Goal: Transaction & Acquisition: Purchase product/service

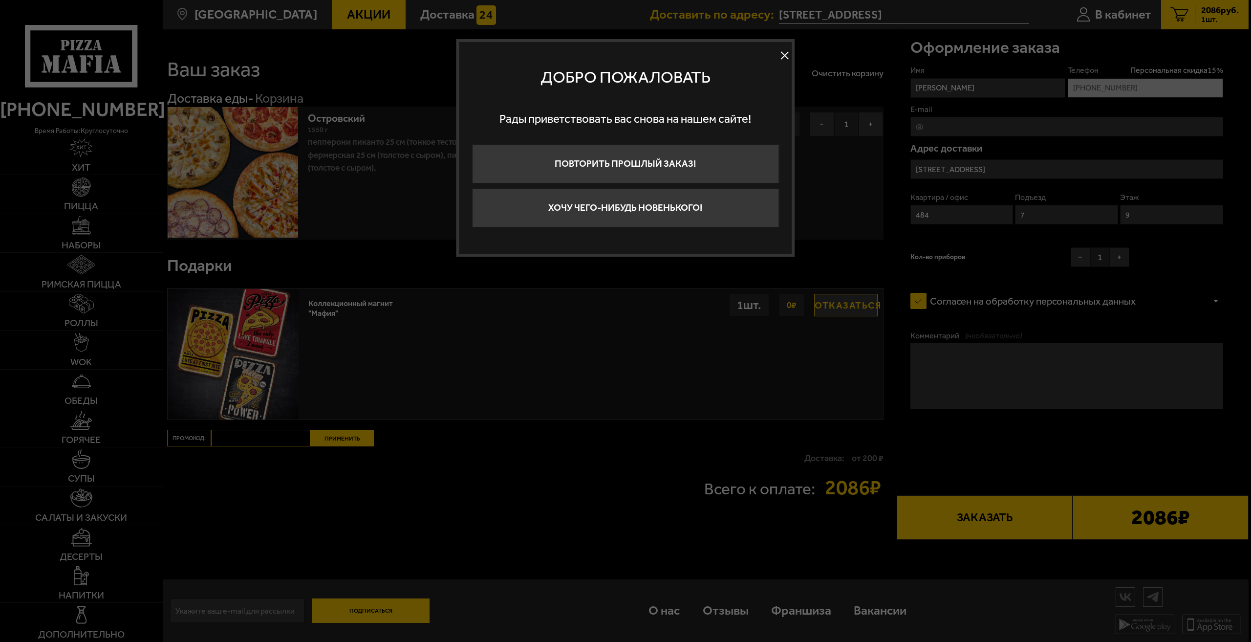
click at [786, 49] on button at bounding box center [785, 55] width 15 height 15
type input "Россия, Санкт-Петербург, Кондратьевский проспект, 64к9"
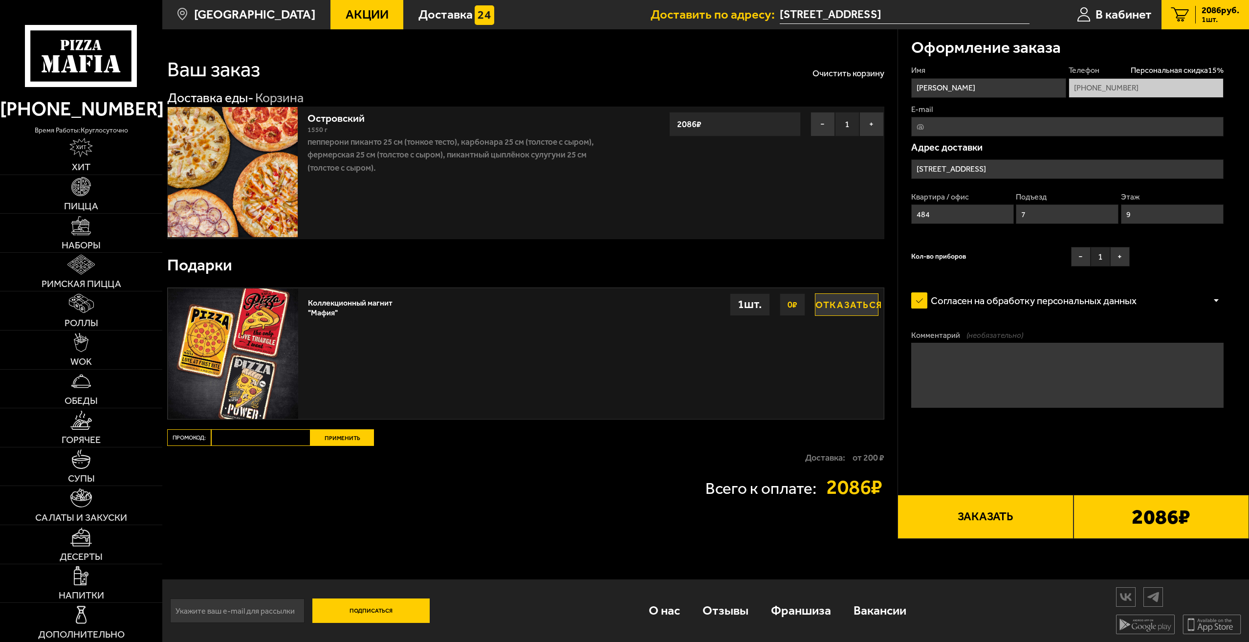
click at [269, 441] on input "Промокод:" at bounding box center [260, 437] width 99 height 17
paste input "mf0174"
type input "mf0174"
click at [341, 442] on button "Применить" at bounding box center [342, 437] width 64 height 17
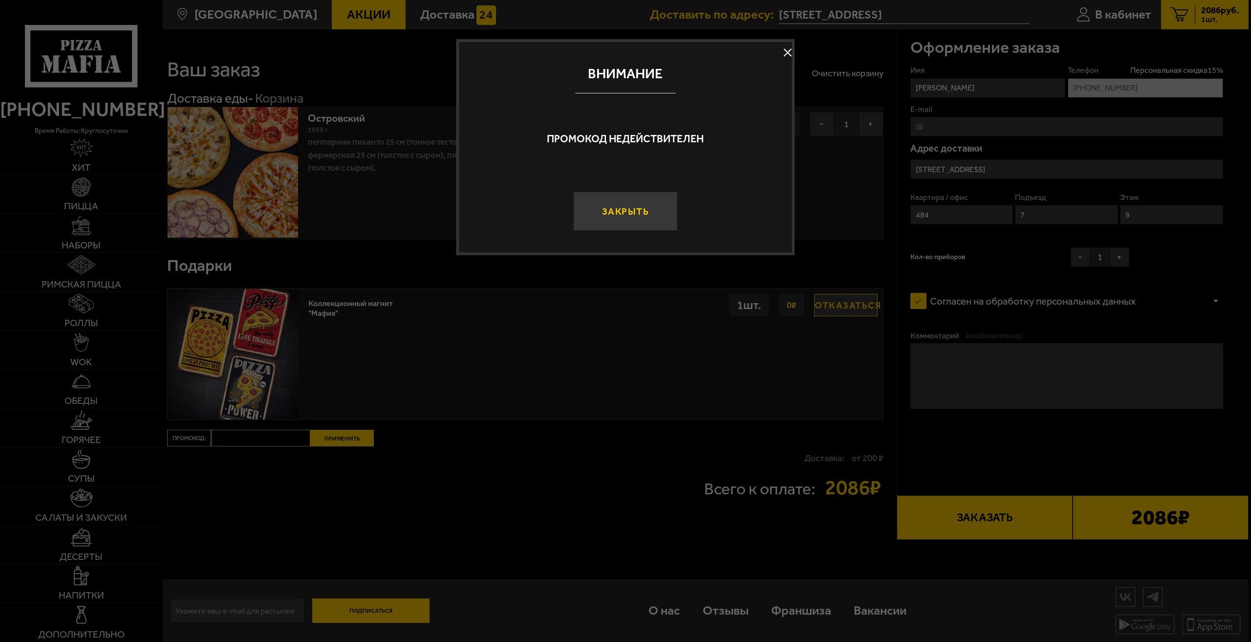
click at [631, 222] on button "Закрыть" at bounding box center [625, 211] width 104 height 39
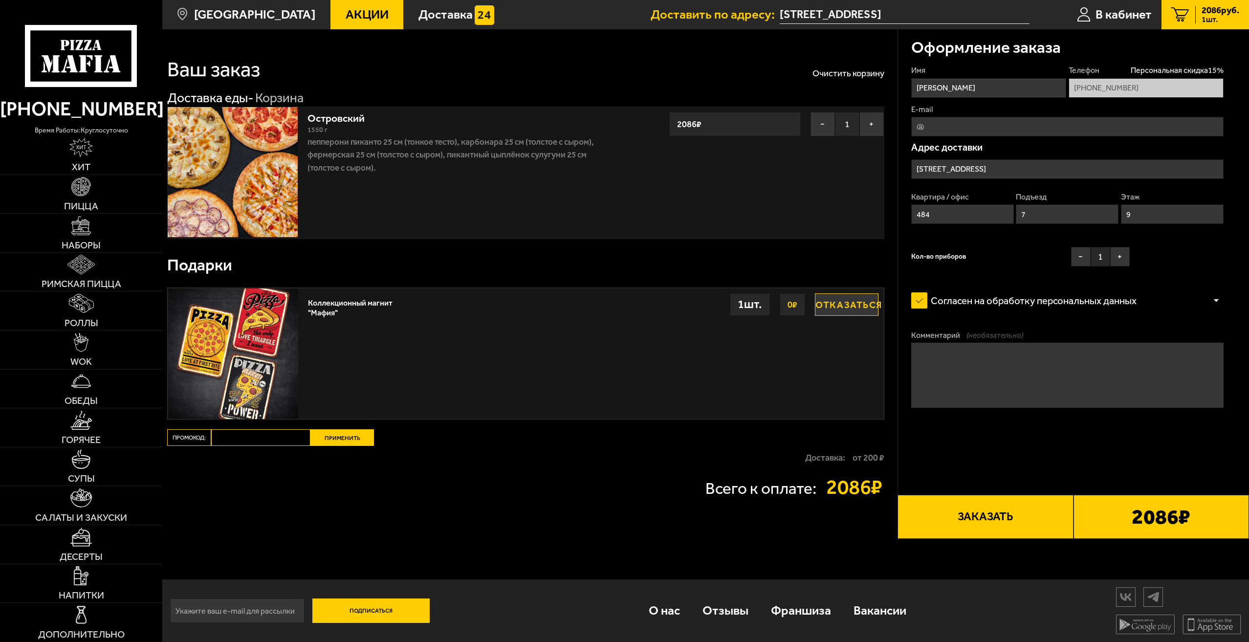
click at [240, 434] on input "Промокод:" at bounding box center [260, 437] width 99 height 17
paste input "mf0174"
type input "mf0174"
click at [325, 440] on button "Применить" at bounding box center [342, 437] width 64 height 17
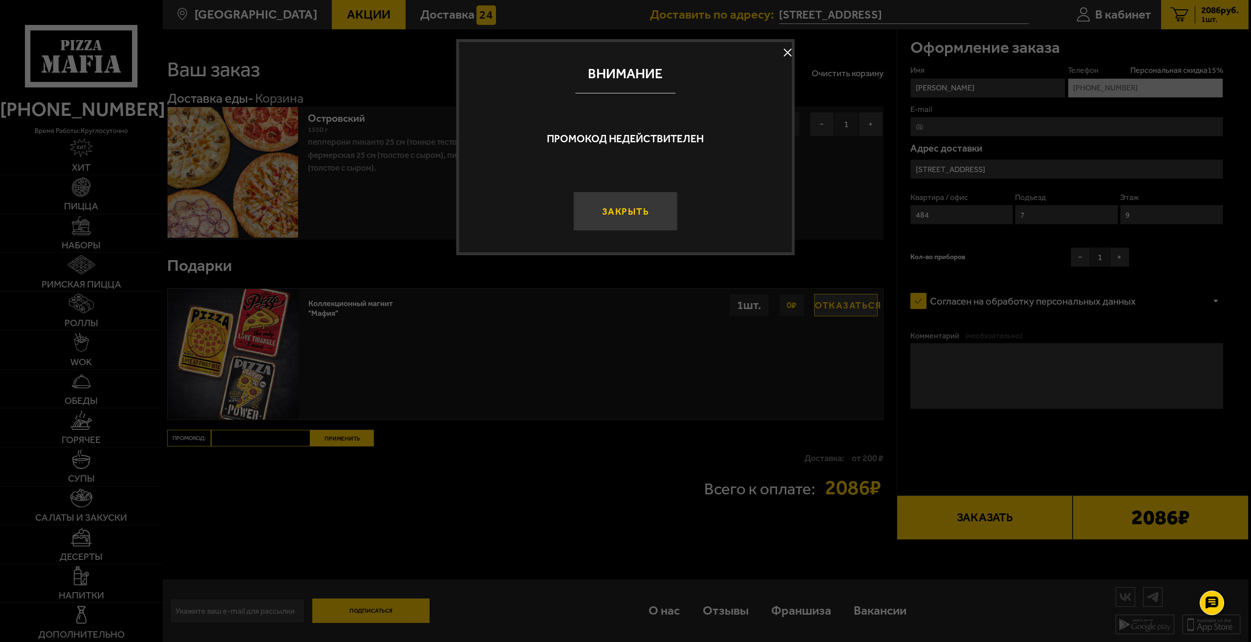
click at [631, 224] on button "Закрыть" at bounding box center [625, 211] width 104 height 39
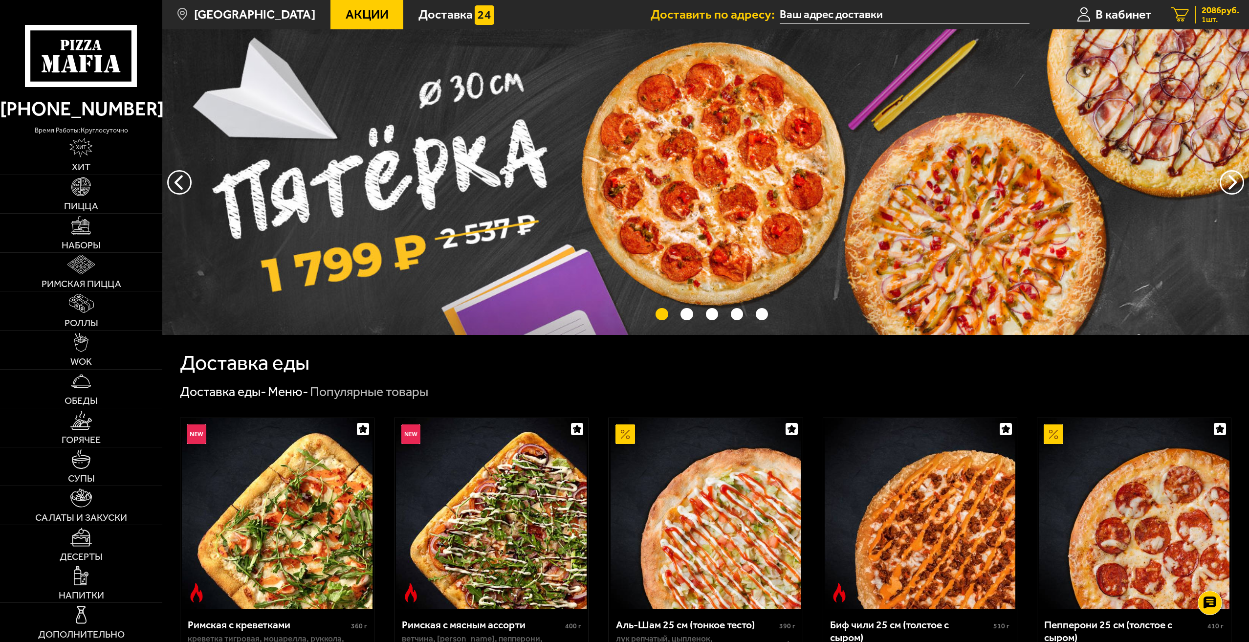
click at [1204, 13] on span "2086 руб." at bounding box center [1220, 10] width 38 height 9
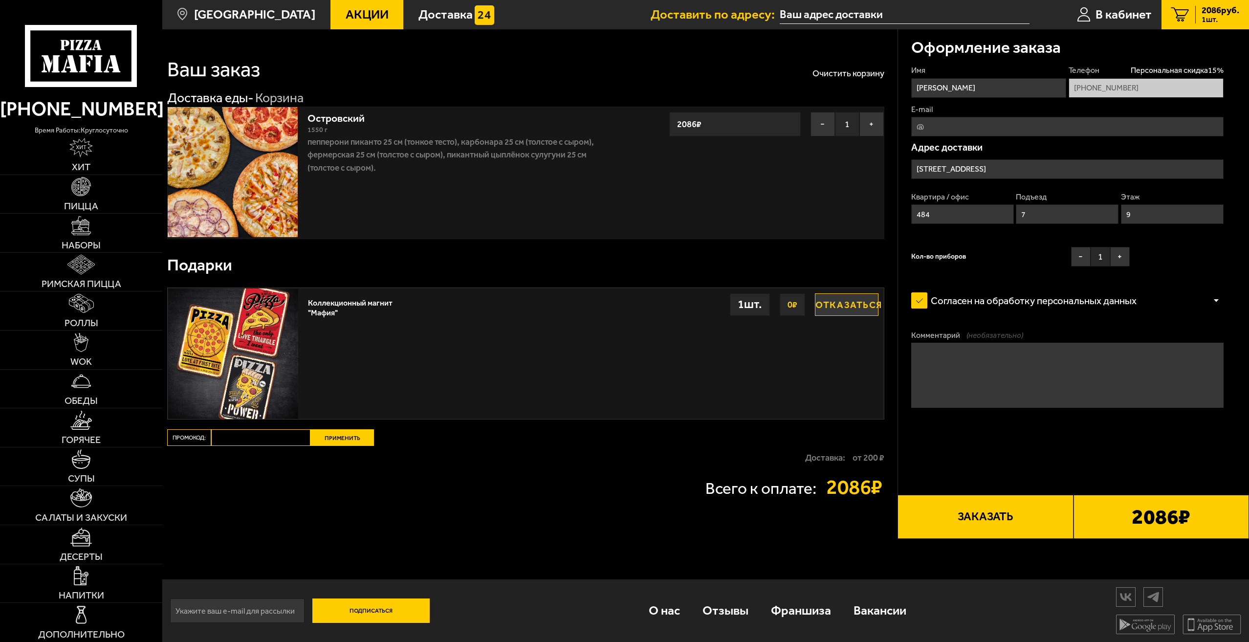
click at [274, 439] on input "Промокод:" at bounding box center [260, 437] width 99 height 17
paste input "mf0174"
type input "mf0174"
click at [348, 441] on button "Применить" at bounding box center [342, 437] width 64 height 17
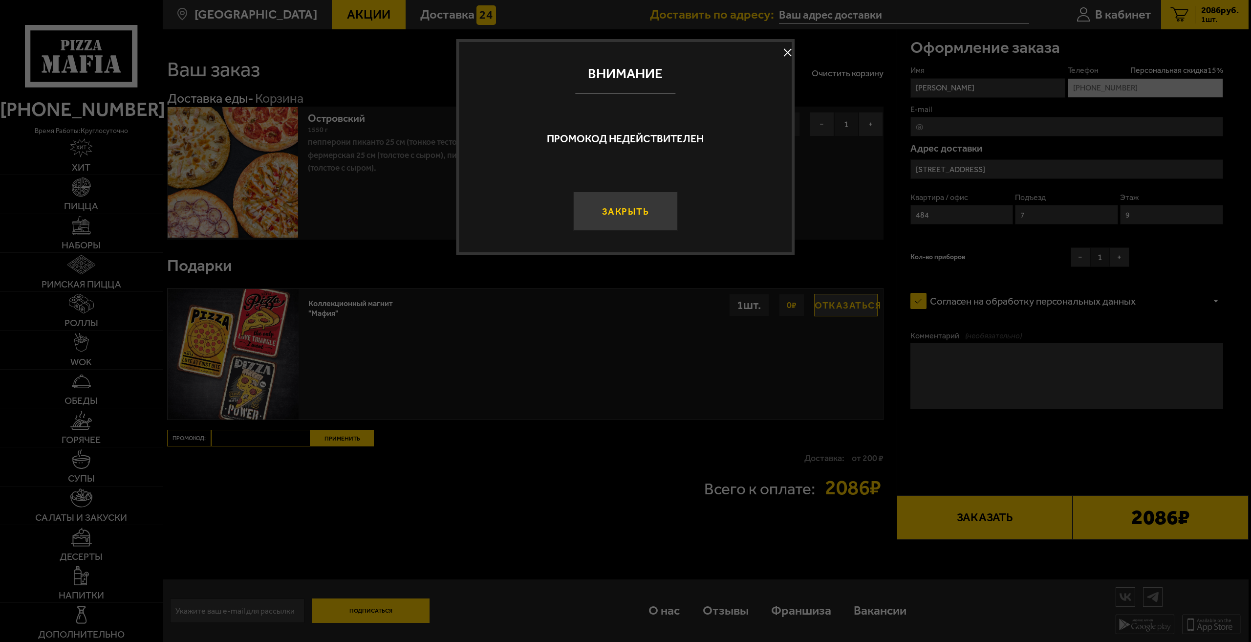
click at [637, 230] on button "Закрыть" at bounding box center [625, 211] width 104 height 39
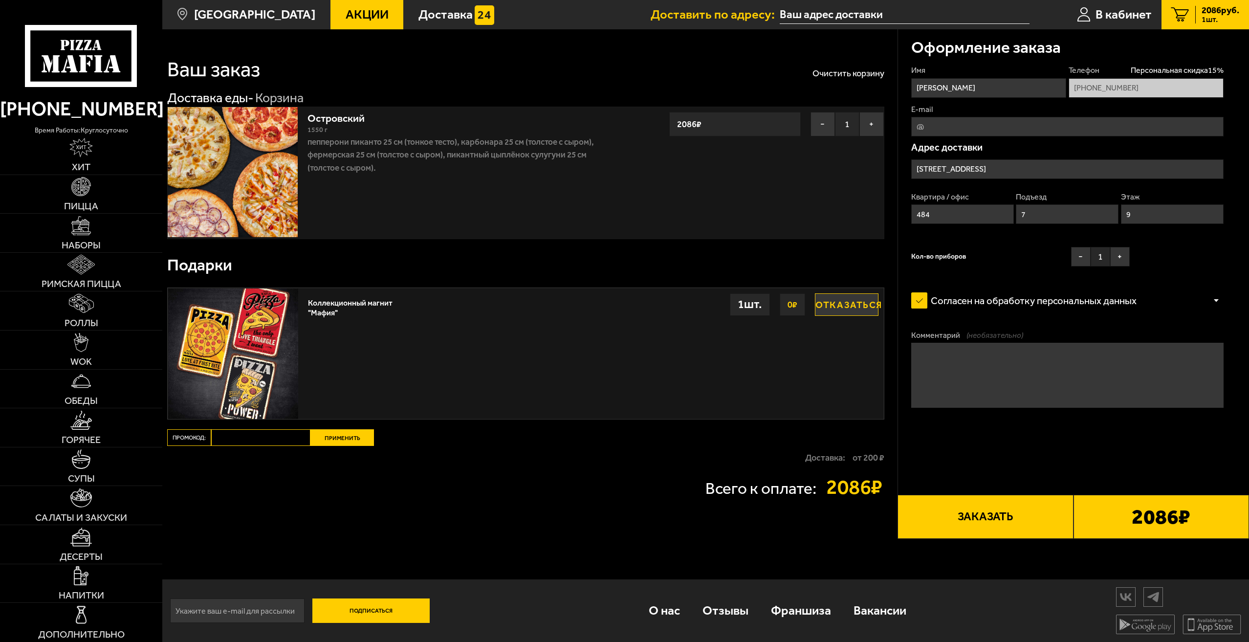
click at [238, 439] on input "Промокод:" at bounding box center [260, 437] width 99 height 17
paste input "mf0174"
click at [218, 435] on input "mf0174" at bounding box center [260, 437] width 99 height 17
type input "mf0174"
click at [339, 439] on button "Применить" at bounding box center [342, 437] width 64 height 17
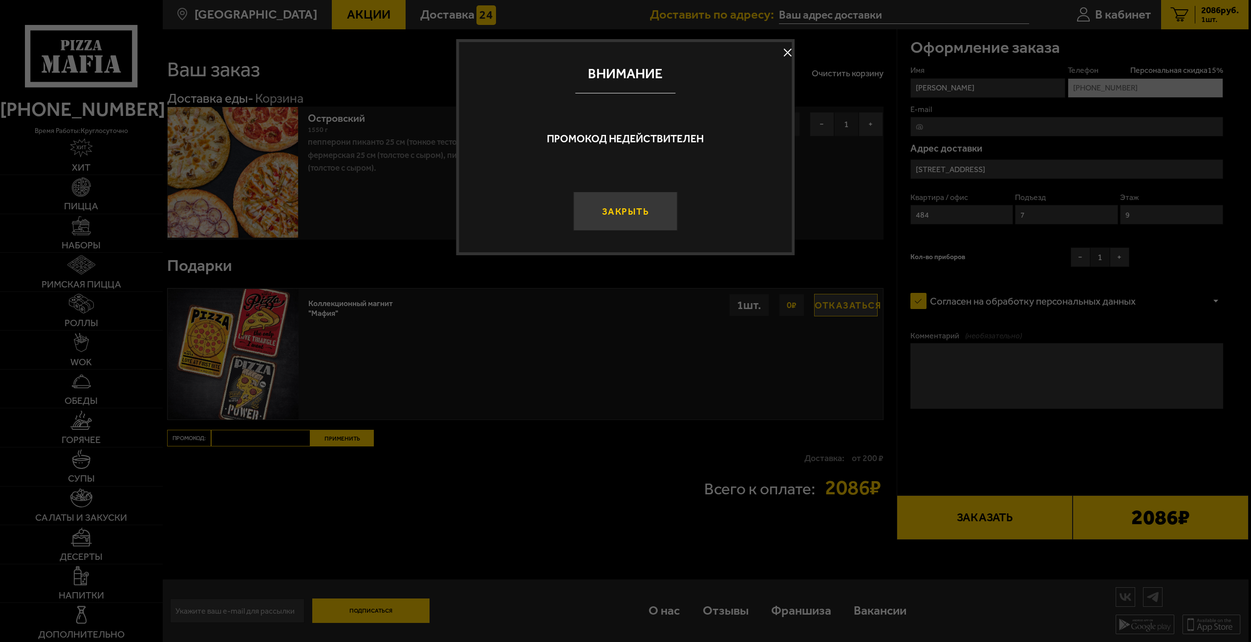
click at [649, 201] on button "Закрыть" at bounding box center [625, 211] width 104 height 39
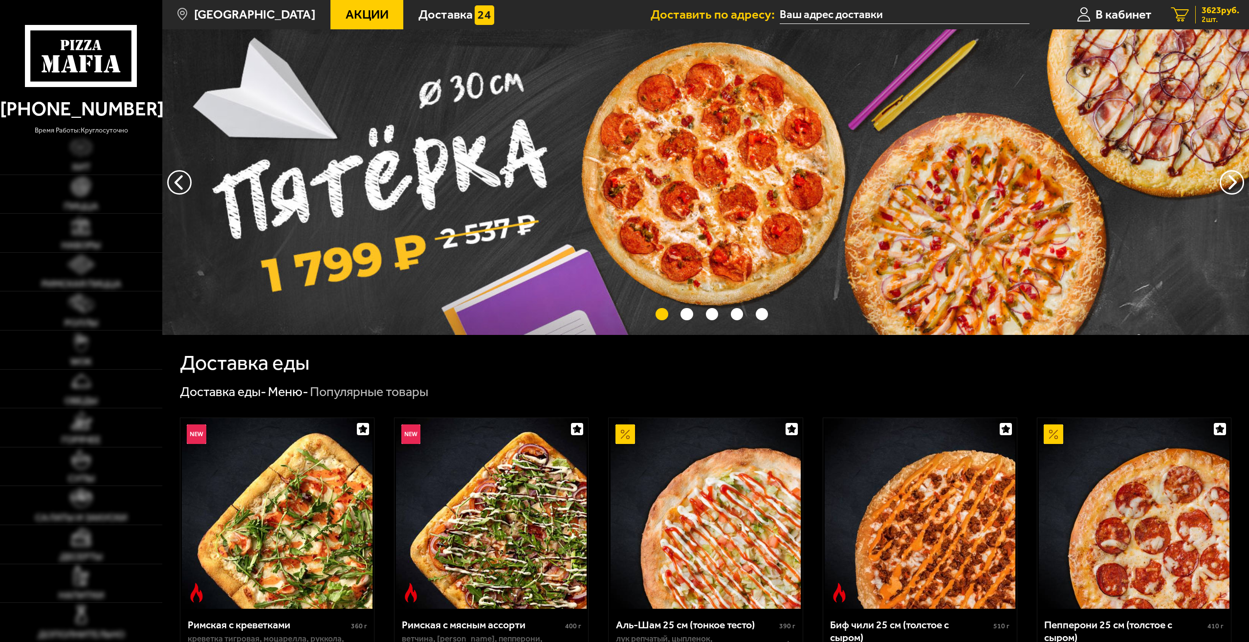
click at [1208, 10] on span "3623 руб." at bounding box center [1220, 10] width 38 height 9
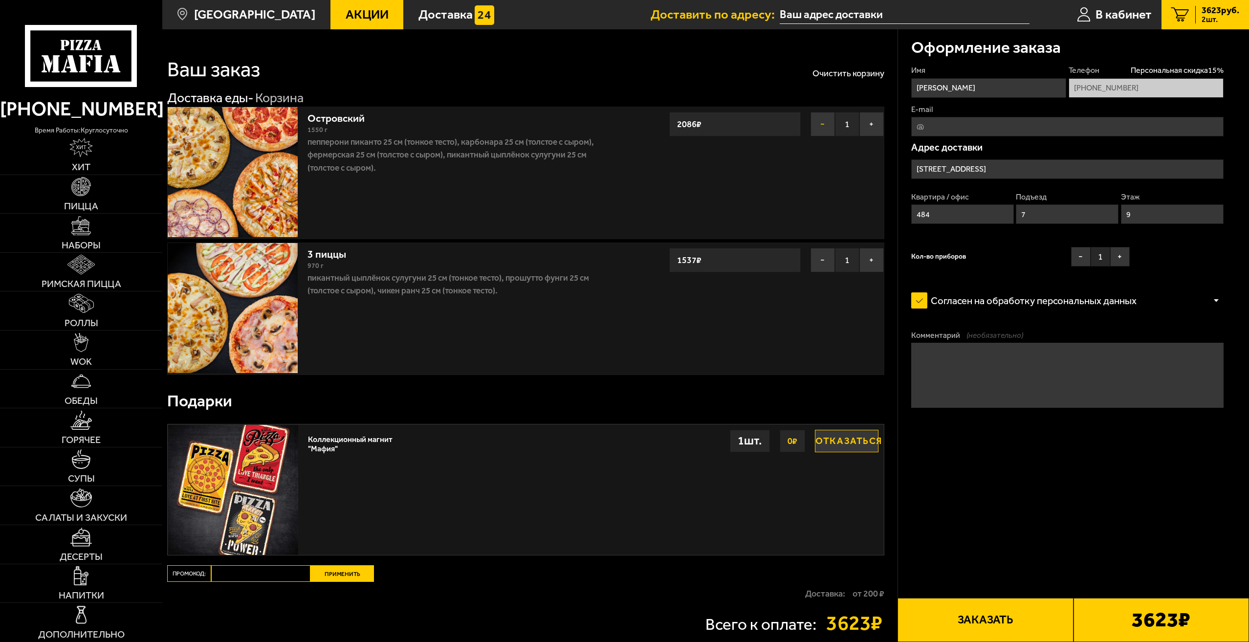
click at [817, 122] on button "−" at bounding box center [822, 124] width 24 height 24
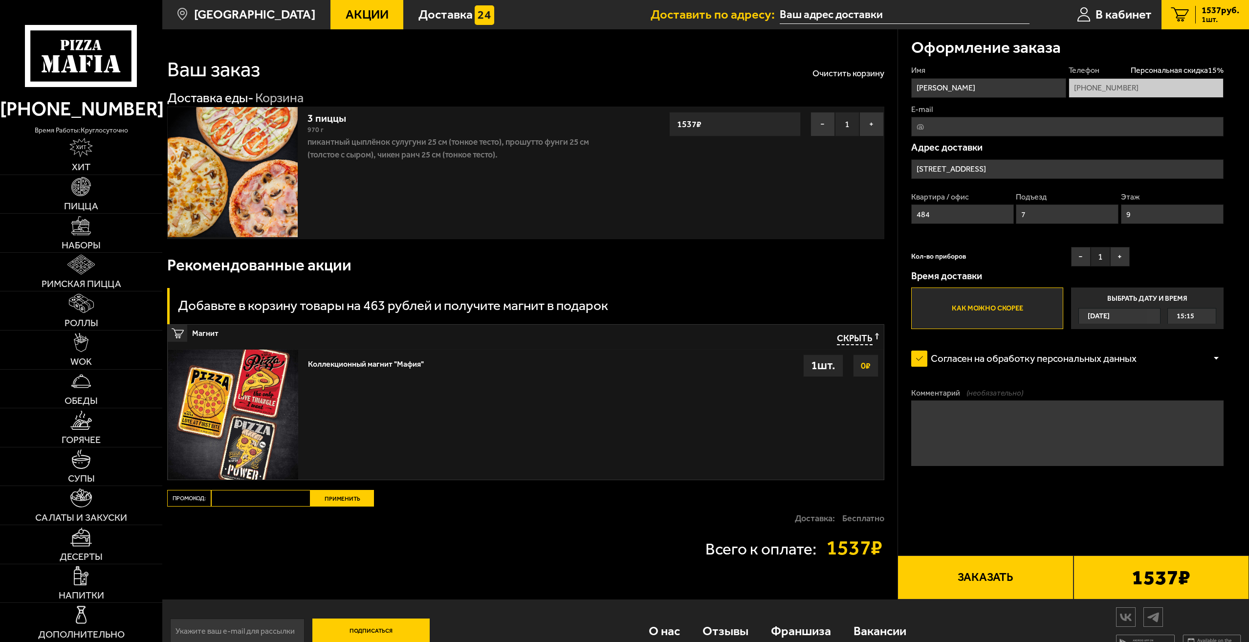
click at [260, 500] on input "Промокод:" at bounding box center [260, 498] width 99 height 17
paste input "mf0166"
type input "mf0166"
click at [323, 498] on button "Применить" at bounding box center [342, 498] width 64 height 17
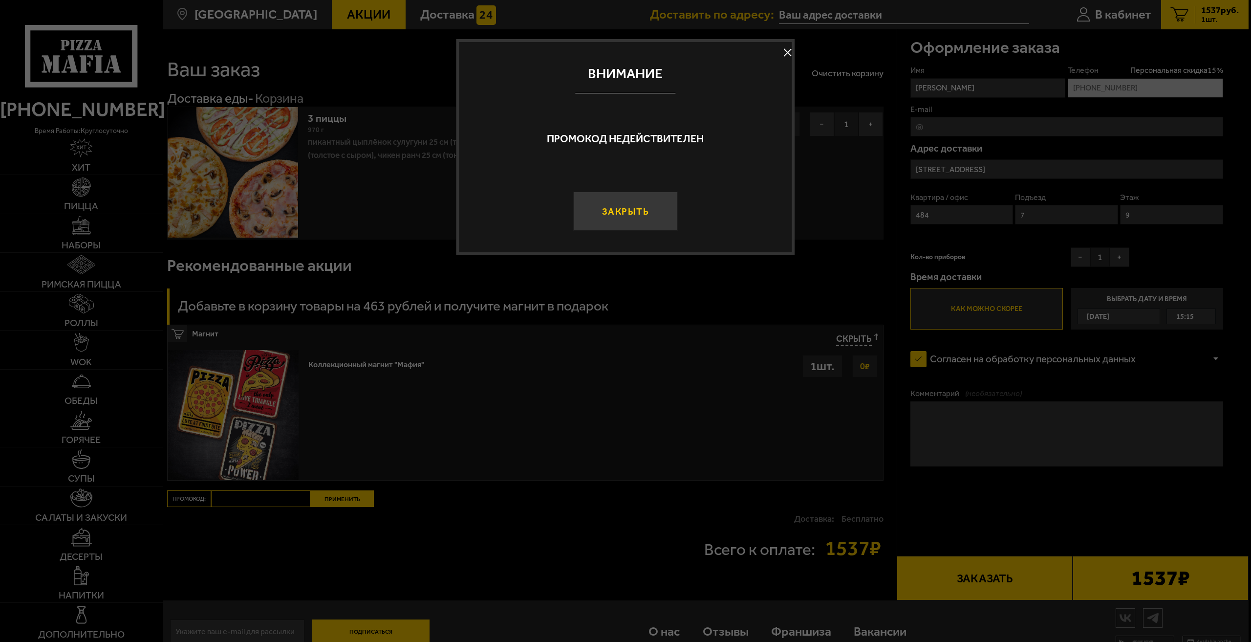
click at [655, 210] on button "Закрыть" at bounding box center [625, 211] width 104 height 39
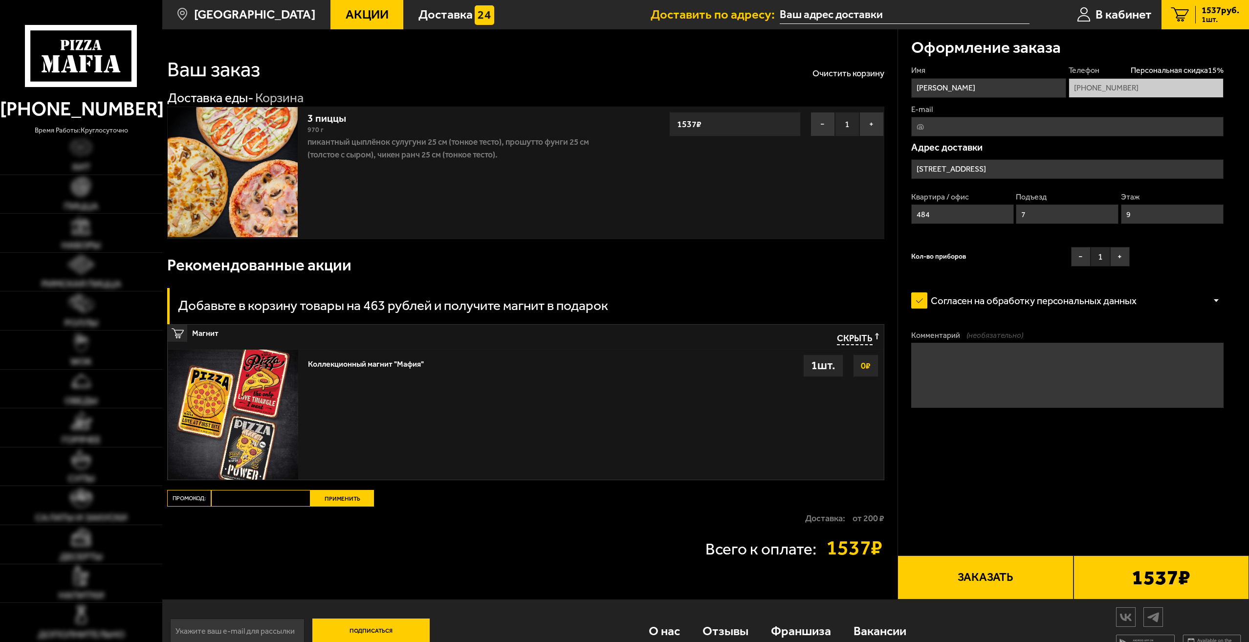
type input "[STREET_ADDRESS]"
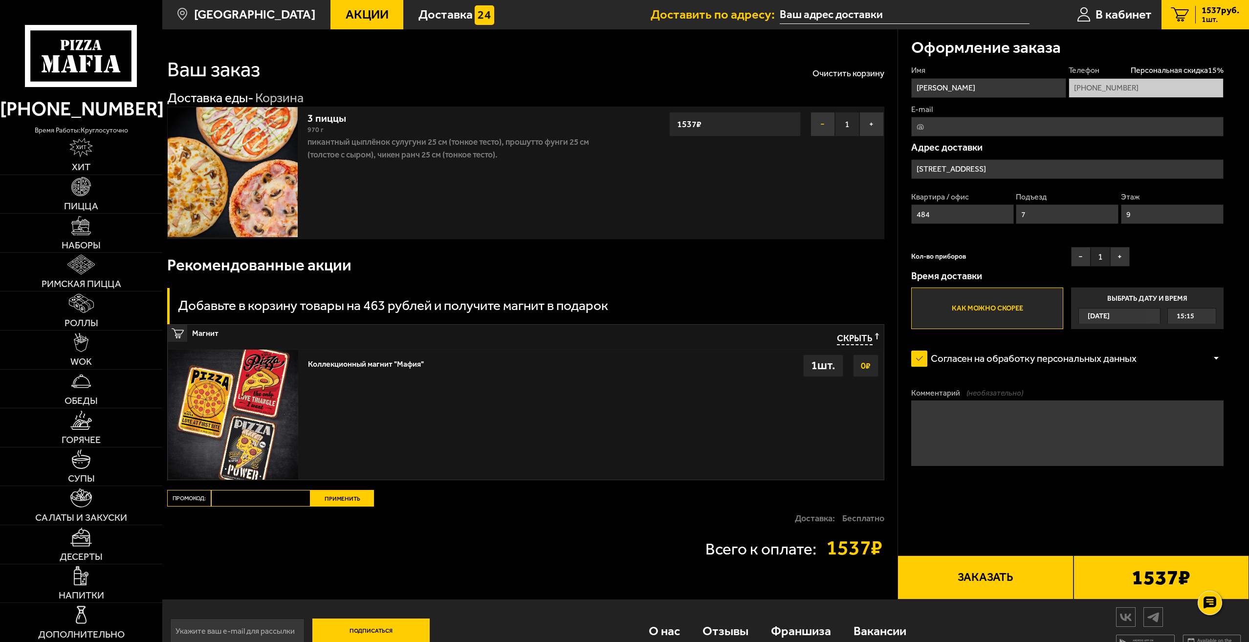
click at [825, 132] on button "−" at bounding box center [822, 124] width 24 height 24
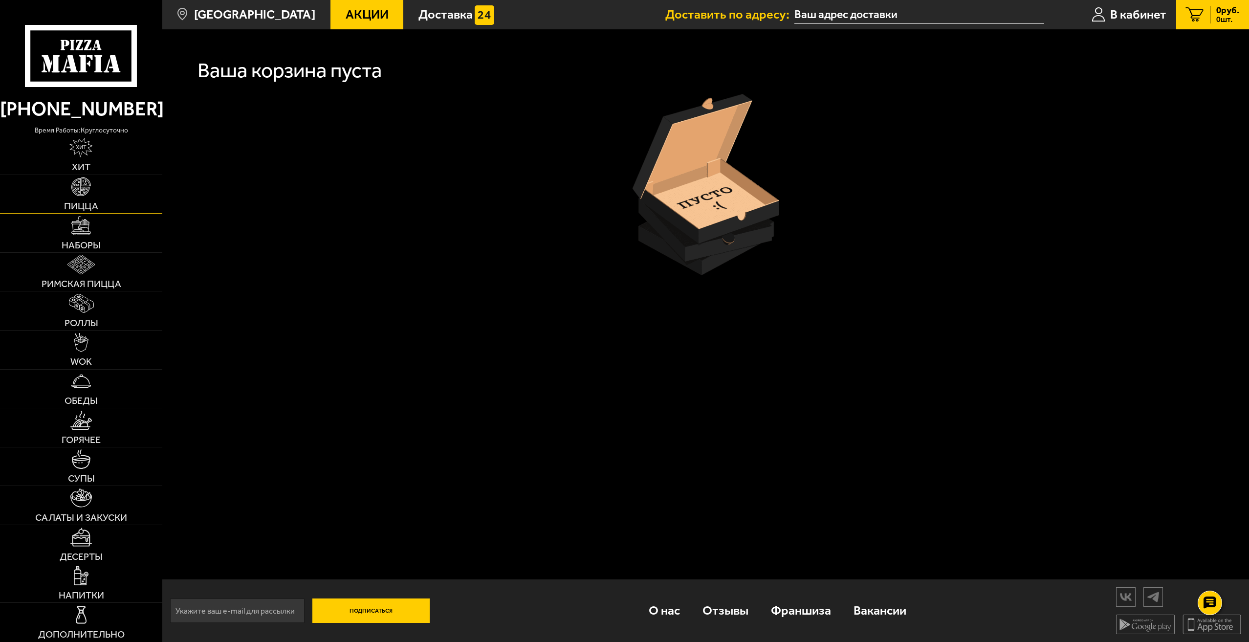
click at [88, 202] on span "Пицца" at bounding box center [81, 206] width 34 height 10
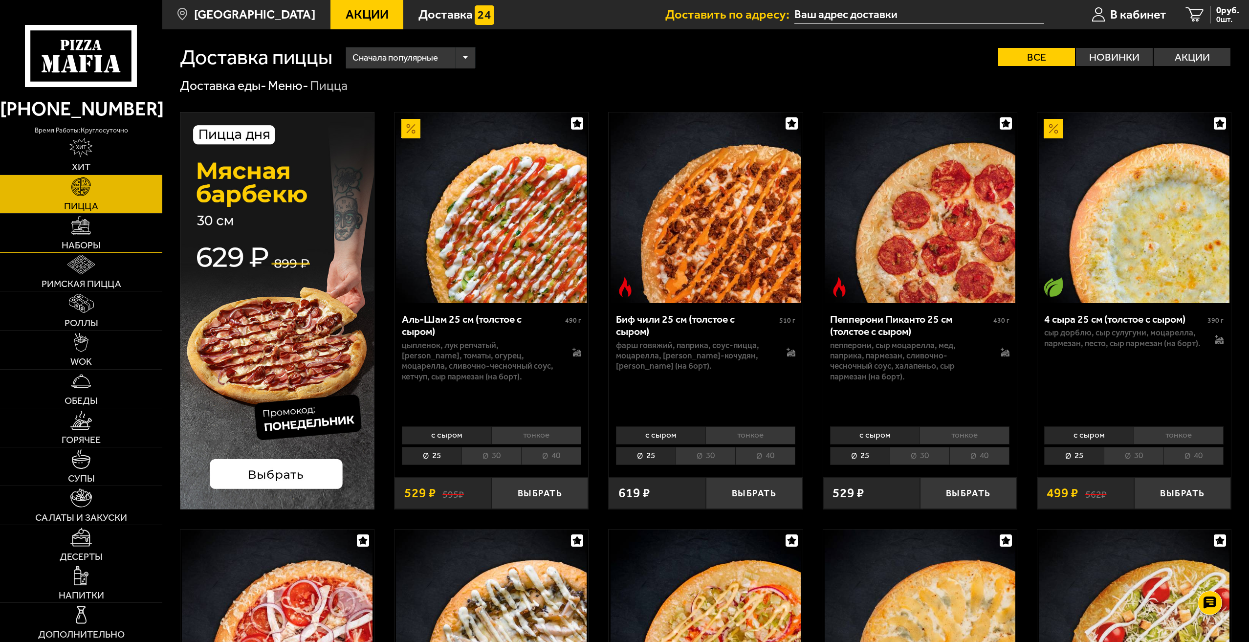
click at [86, 232] on img at bounding box center [80, 225] width 19 height 19
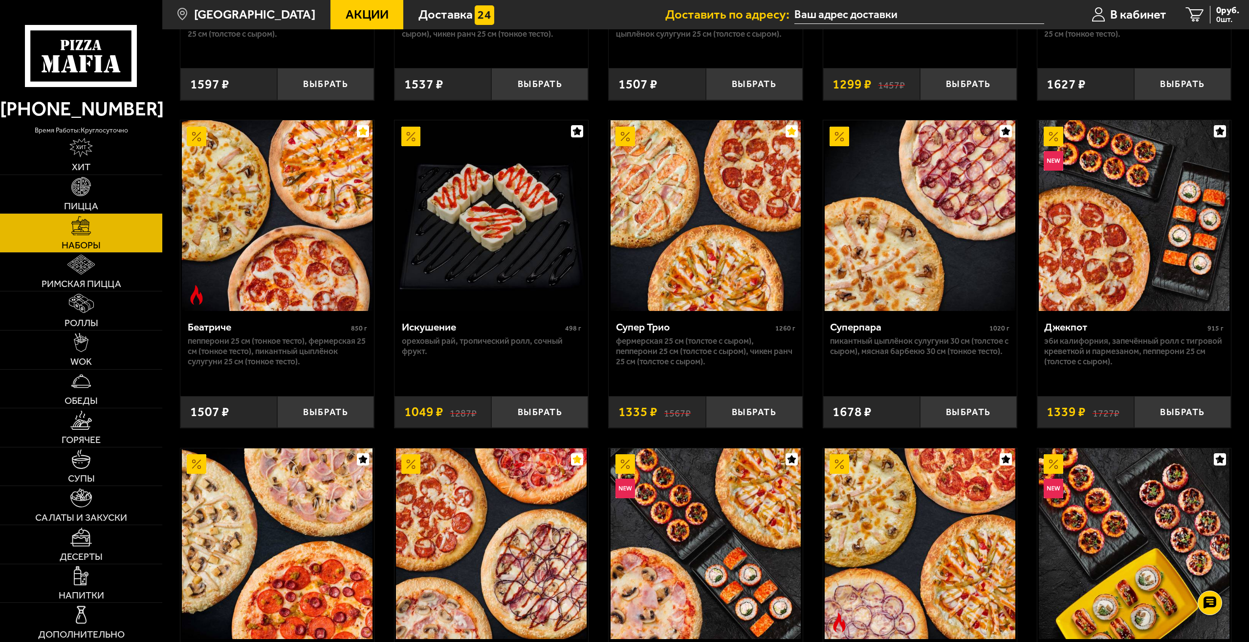
scroll to position [635, 0]
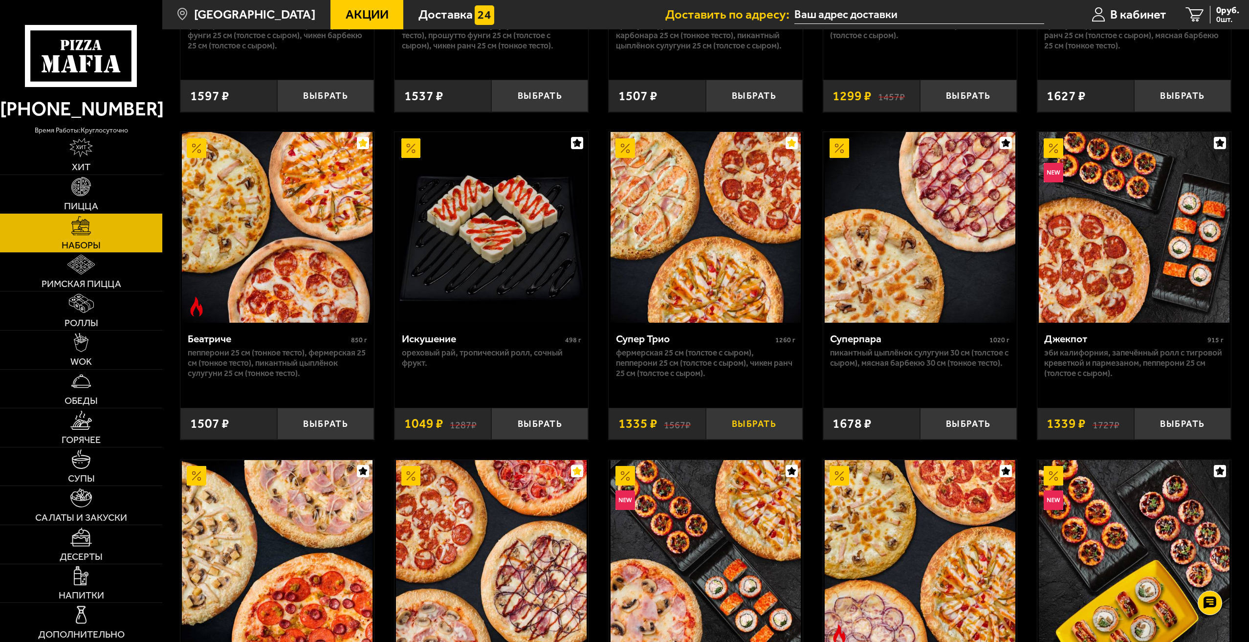
click at [744, 424] on button "Выбрать" at bounding box center [754, 424] width 97 height 32
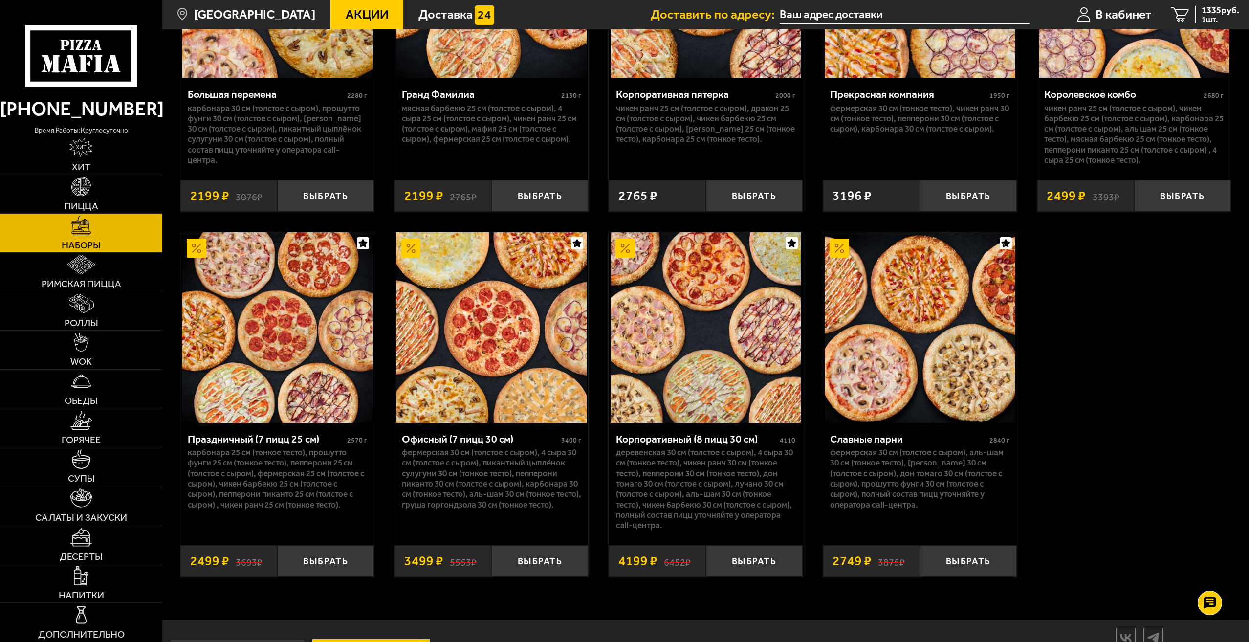
scroll to position [1906, 0]
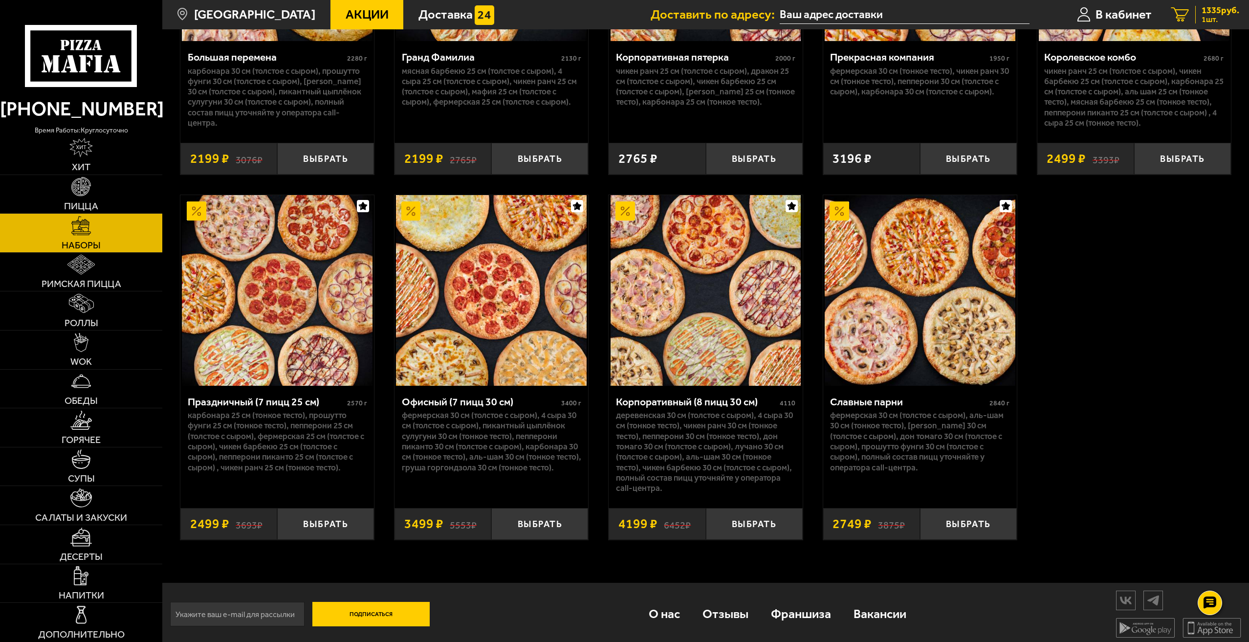
click at [1203, 11] on span "1335 руб." at bounding box center [1220, 10] width 38 height 9
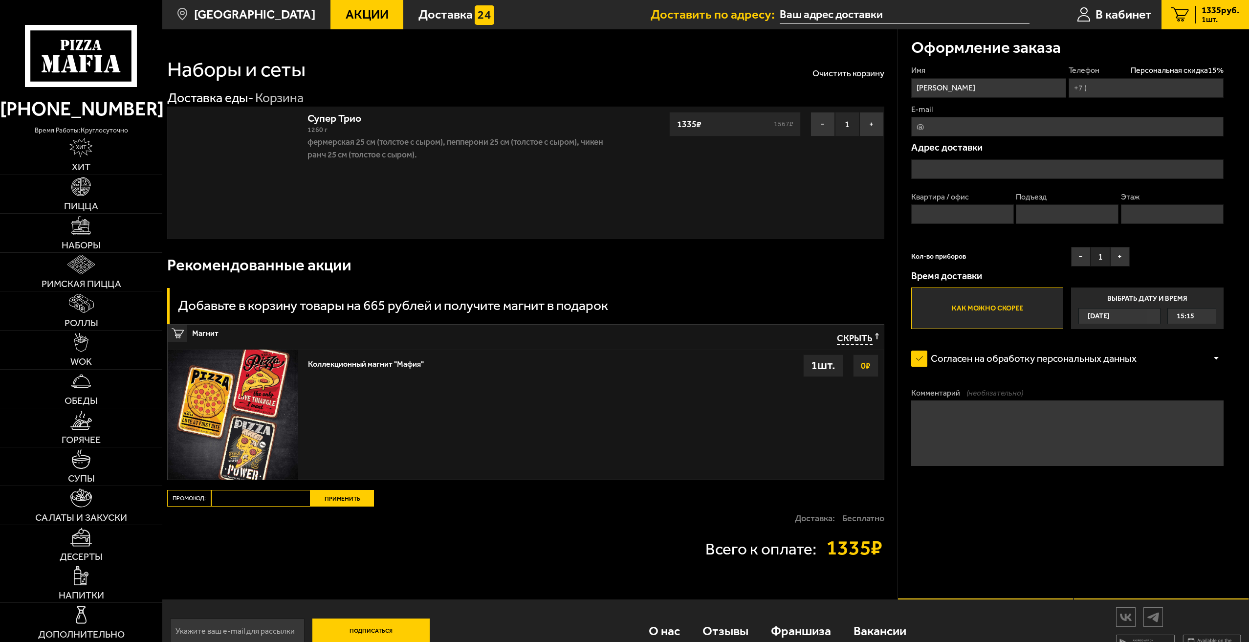
type input "[PHONE_NUMBER]"
type input "Кондратьевский проспект, 64к9, подъезд 7"
type input "484"
type input "7"
type input "9"
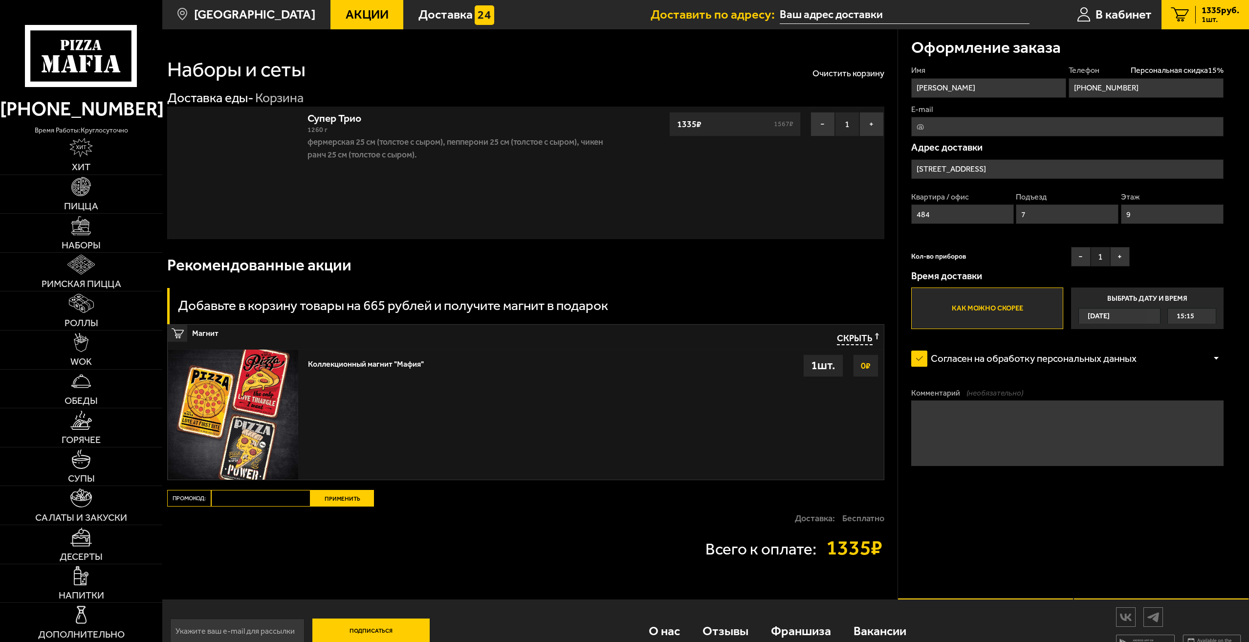
type input "[STREET_ADDRESS]"
